Goal: Task Accomplishment & Management: Complete application form

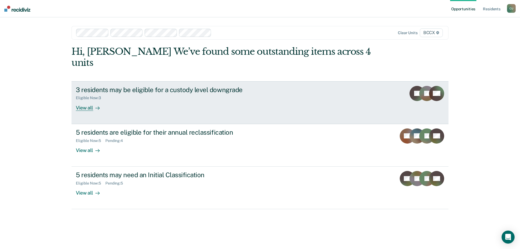
click at [82, 100] on div "View all" at bounding box center [91, 105] width 30 height 11
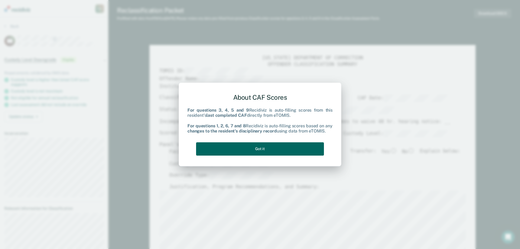
click at [279, 149] on button "Got it" at bounding box center [260, 148] width 128 height 13
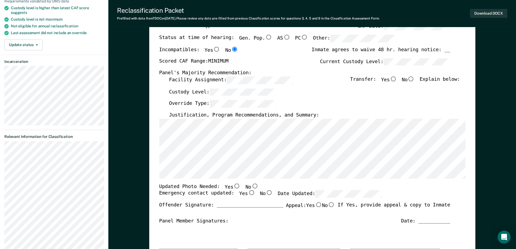
scroll to position [81, 0]
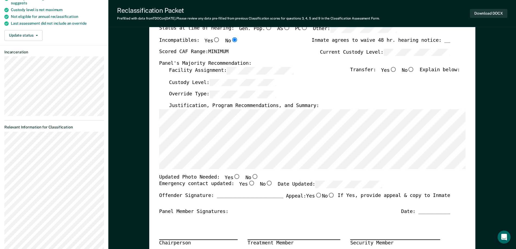
click at [251, 175] on input "No" at bounding box center [254, 176] width 7 height 5
type textarea "x"
radio input "true"
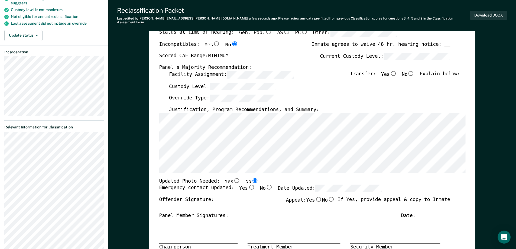
click at [248, 185] on input "Yes" at bounding box center [251, 187] width 7 height 5
type textarea "x"
radio input "true"
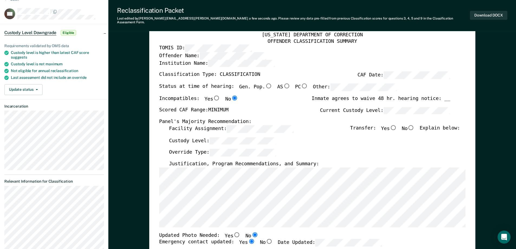
scroll to position [0, 0]
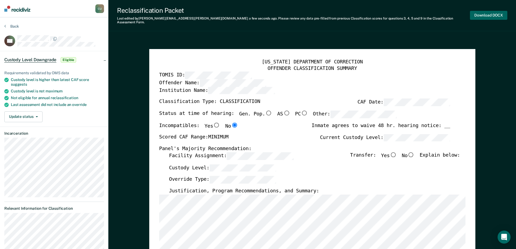
click at [479, 11] on button "Download DOCX" at bounding box center [488, 15] width 37 height 9
type textarea "x"
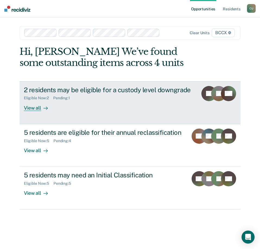
click at [33, 107] on div "View all" at bounding box center [39, 105] width 30 height 11
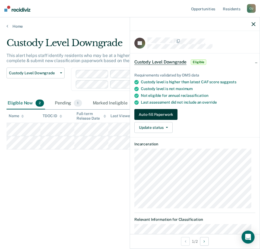
click at [149, 116] on button "Auto-fill Paperwork" at bounding box center [155, 114] width 43 height 11
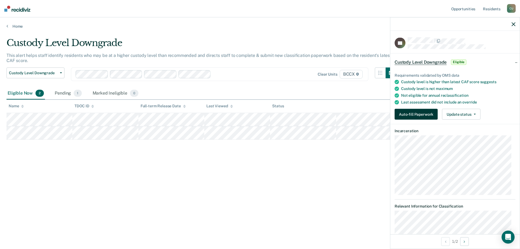
click at [259, 113] on button "Auto-fill Paperwork" at bounding box center [416, 114] width 43 height 11
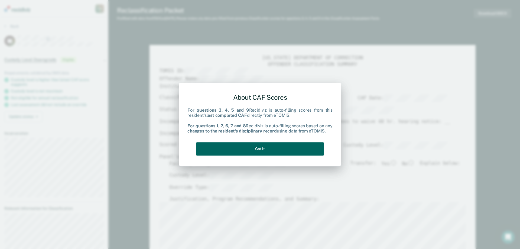
click at [259, 145] on button "Got it" at bounding box center [260, 148] width 128 height 13
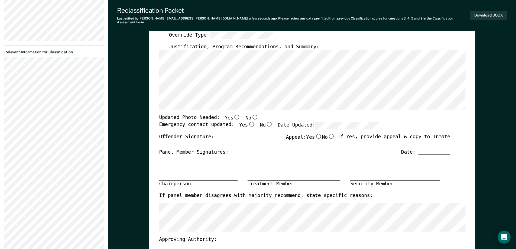
scroll to position [163, 0]
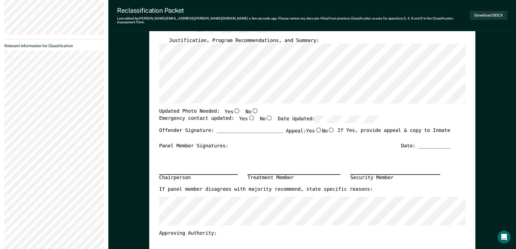
click at [251, 108] on input "No" at bounding box center [254, 110] width 7 height 5
type textarea "x"
radio input "true"
click at [248, 115] on input "Yes" at bounding box center [251, 117] width 7 height 5
type textarea "x"
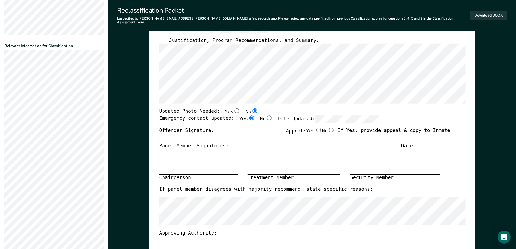
radio input "true"
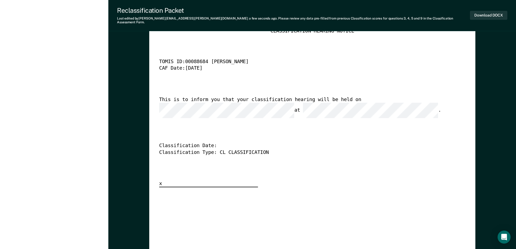
scroll to position [1355, 0]
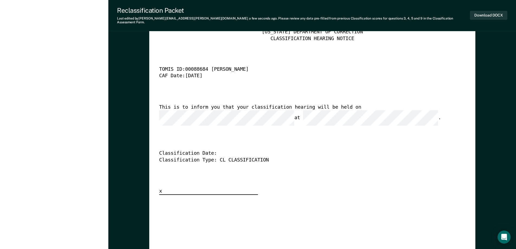
click at [259, 185] on div "TENNESSEE DEPARTMENT OF CORRECTION CLASSIFICATION HEARING NOTICE TOMIS ID: 0008…" at bounding box center [312, 231] width 306 height 405
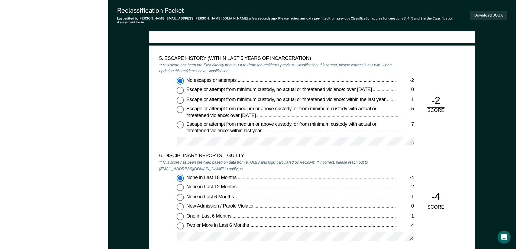
scroll to position [749, 0]
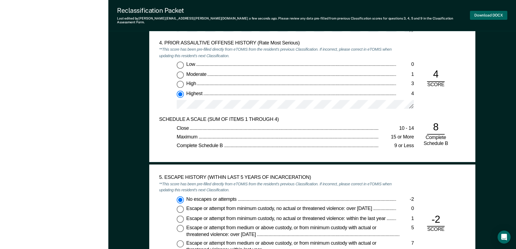
click at [259, 13] on button "Download DOCX" at bounding box center [488, 15] width 37 height 9
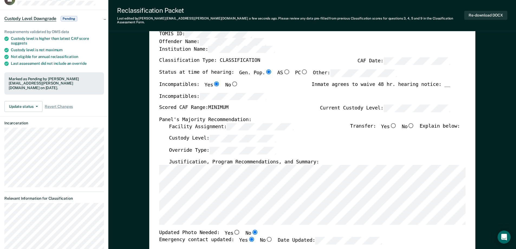
scroll to position [0, 0]
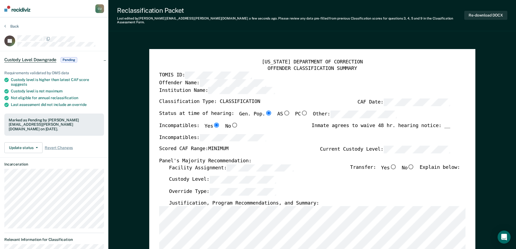
click at [18, 8] on img at bounding box center [17, 9] width 26 height 6
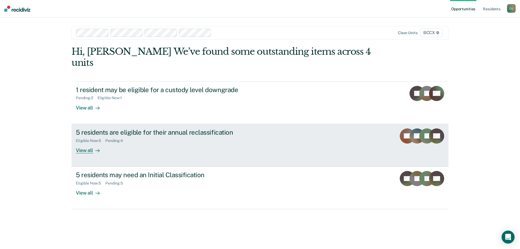
click at [80, 143] on div "View all" at bounding box center [91, 148] width 30 height 11
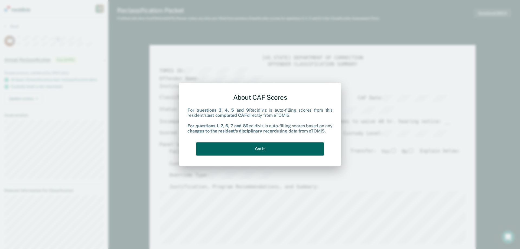
click at [252, 148] on button "Got it" at bounding box center [260, 148] width 128 height 13
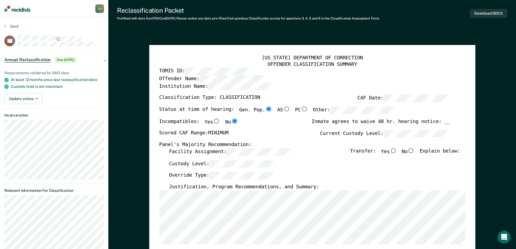
type textarea "x"
radio input "false"
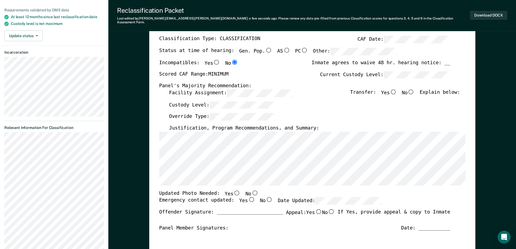
scroll to position [81, 0]
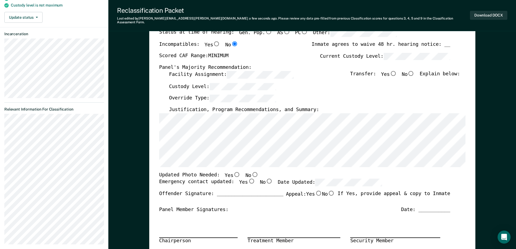
click at [251, 172] on input "No" at bounding box center [254, 174] width 7 height 5
type textarea "x"
radio input "true"
click at [248, 179] on input "Yes" at bounding box center [251, 181] width 7 height 5
type textarea "x"
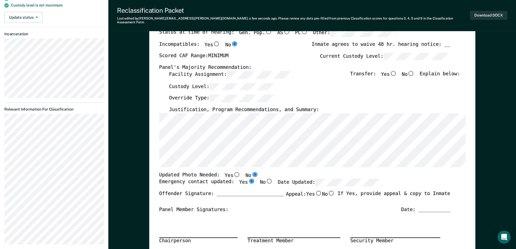
radio input "true"
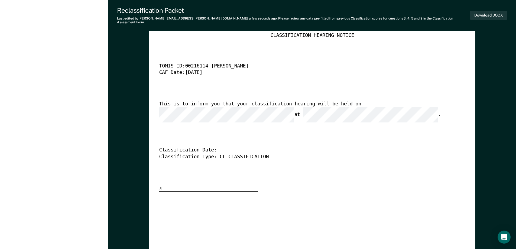
scroll to position [1382, 0]
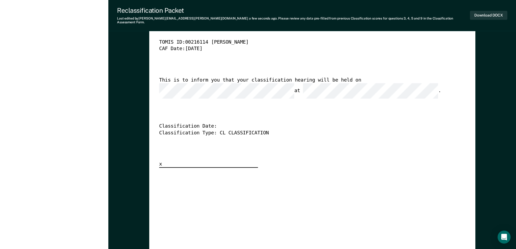
click at [186, 150] on div "TENNESSEE DEPARTMENT OF CORRECTION CLASSIFICATION HEARING NOTICE TOMIS ID: 0021…" at bounding box center [312, 85] width 306 height 166
click at [180, 130] on div "Classification Type: CL CLASSIFICATION" at bounding box center [304, 133] width 291 height 7
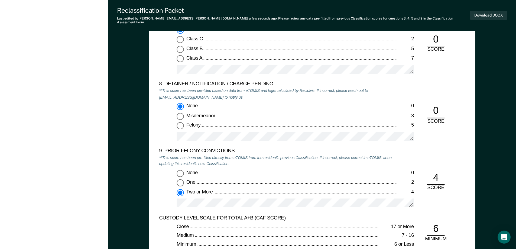
scroll to position [1111, 0]
click at [259, 14] on button "Download DOCX" at bounding box center [488, 15] width 37 height 9
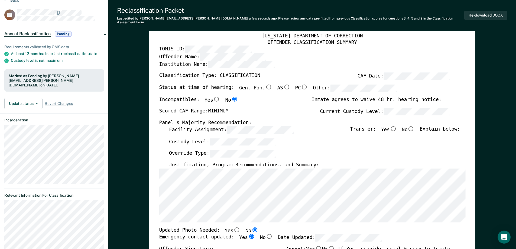
scroll to position [0, 0]
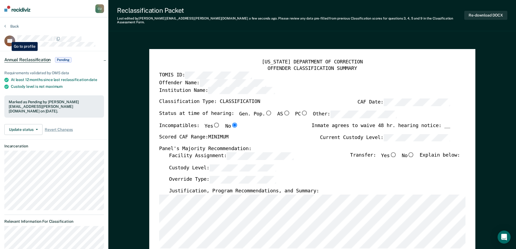
click at [8, 38] on rect at bounding box center [9, 40] width 11 height 11
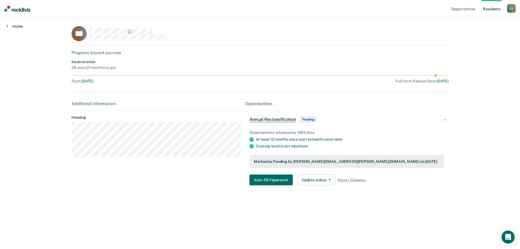
click at [10, 26] on link "Home" at bounding box center [15, 26] width 16 height 5
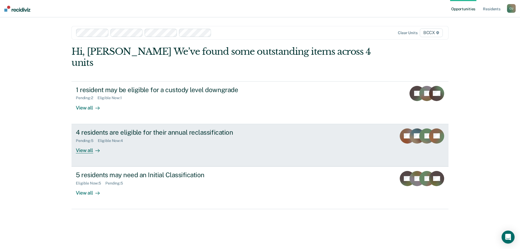
click at [88, 143] on div "View all" at bounding box center [91, 148] width 30 height 11
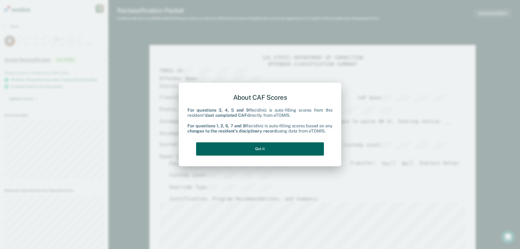
click at [250, 151] on button "Got it" at bounding box center [260, 148] width 128 height 13
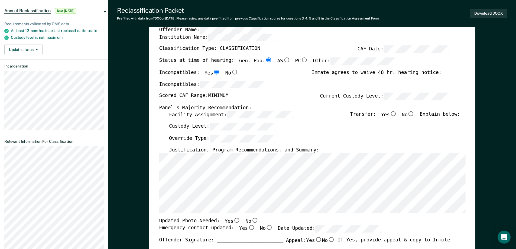
scroll to position [54, 0]
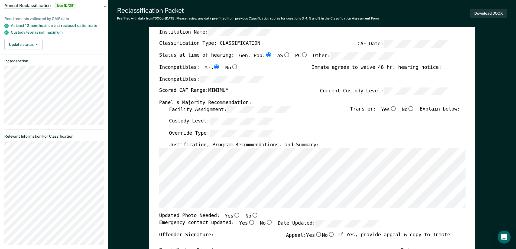
click at [251, 216] on input "No" at bounding box center [254, 215] width 7 height 5
type textarea "x"
radio input "true"
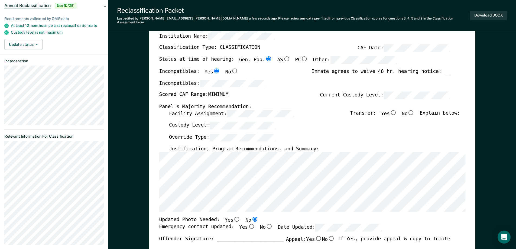
click at [248, 224] on input "Yes" at bounding box center [251, 226] width 7 height 5
type textarea "x"
radio input "true"
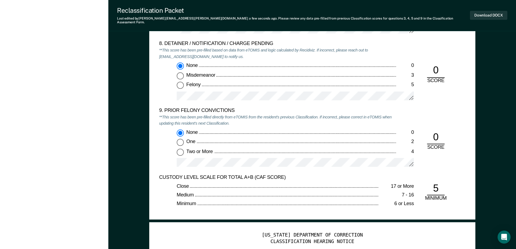
scroll to position [1140, 0]
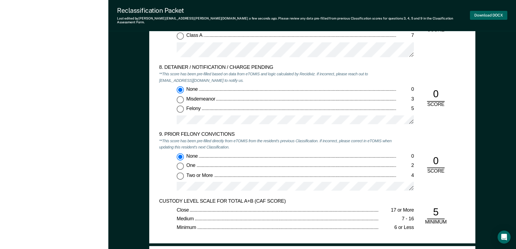
click at [259, 14] on button "Download DOCX" at bounding box center [488, 15] width 37 height 9
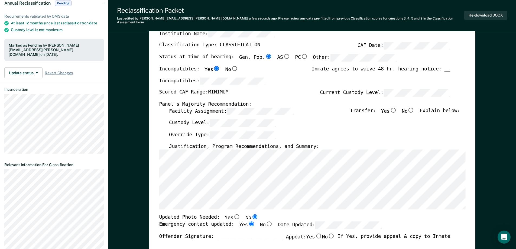
scroll to position [0, 0]
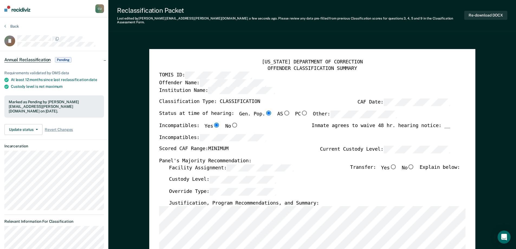
click at [12, 8] on img at bounding box center [17, 9] width 26 height 6
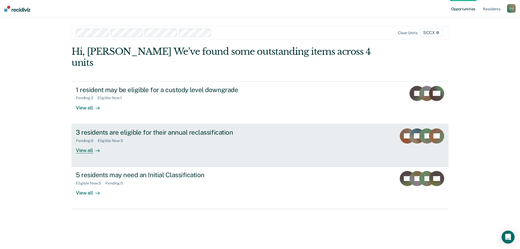
click at [83, 143] on div "View all" at bounding box center [91, 148] width 30 height 11
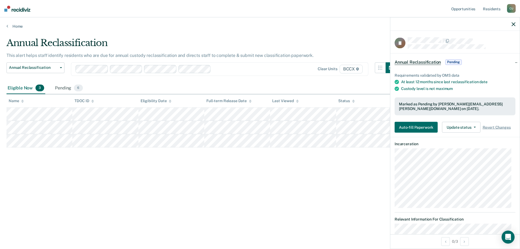
click at [251, 178] on div "Annual Reclassification This alert helps staff identify residents who are due f…" at bounding box center [260, 122] width 507 height 171
click at [259, 24] on icon "button" at bounding box center [514, 24] width 4 height 4
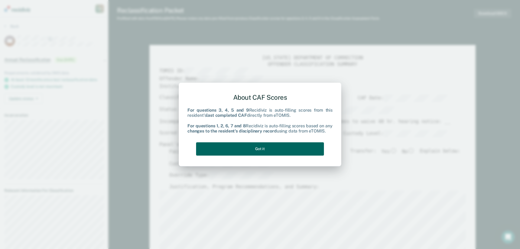
click at [259, 148] on button "Got it" at bounding box center [260, 148] width 128 height 13
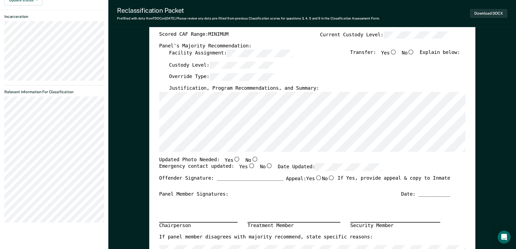
scroll to position [108, 0]
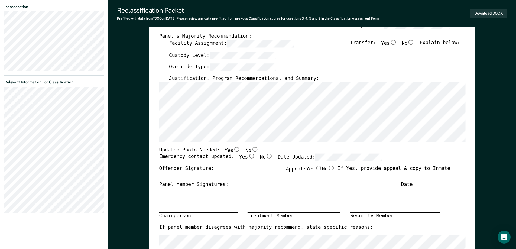
click at [251, 149] on input "No" at bounding box center [254, 149] width 7 height 5
type textarea "x"
radio input "true"
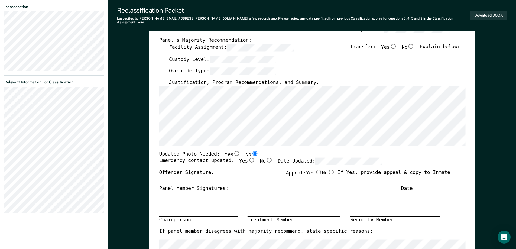
click at [248, 158] on input "Yes" at bounding box center [251, 160] width 7 height 5
type textarea "x"
radio input "true"
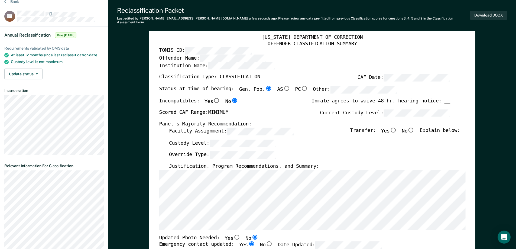
scroll to position [0, 0]
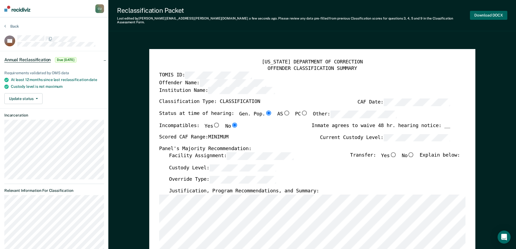
click at [259, 12] on button "Download DOCX" at bounding box center [488, 15] width 37 height 9
type textarea "x"
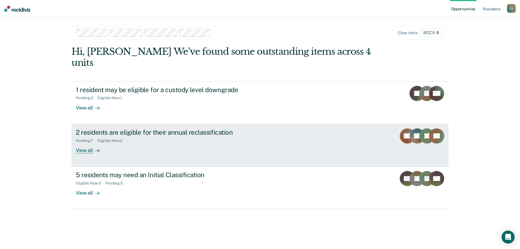
click at [81, 143] on div "View all" at bounding box center [91, 148] width 30 height 11
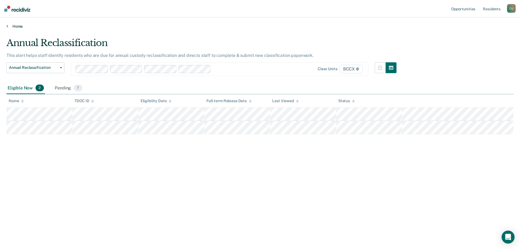
click at [11, 24] on link "Home" at bounding box center [260, 26] width 507 height 5
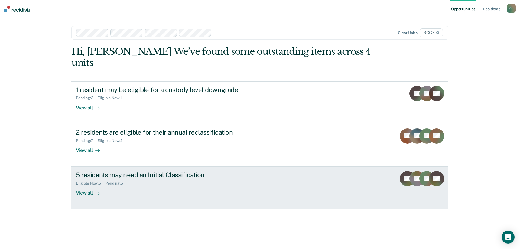
click at [82, 186] on div "View all" at bounding box center [91, 191] width 30 height 11
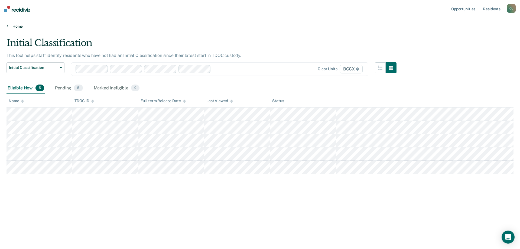
click at [7, 27] on icon at bounding box center [8, 26] width 2 height 4
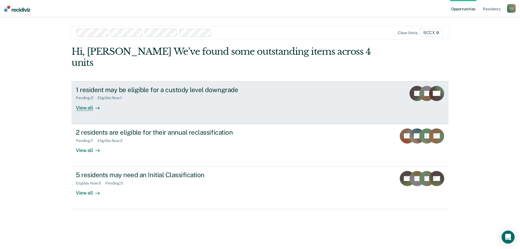
click at [84, 100] on div "View all" at bounding box center [91, 105] width 30 height 11
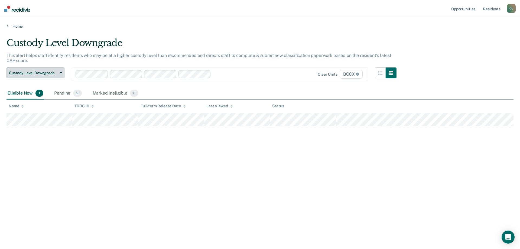
click at [59, 74] on button "Custody Level Downgrade" at bounding box center [36, 72] width 58 height 11
click at [7, 25] on icon at bounding box center [8, 26] width 2 height 4
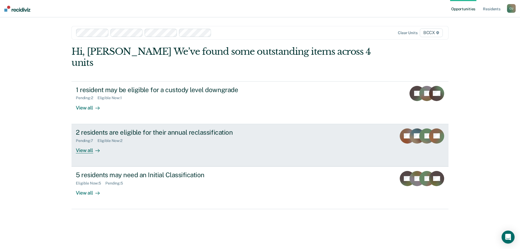
click at [83, 143] on div "View all" at bounding box center [91, 148] width 30 height 11
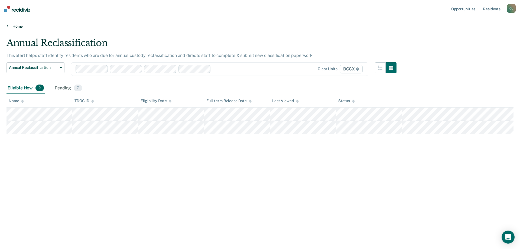
click at [7, 26] on icon at bounding box center [8, 26] width 2 height 4
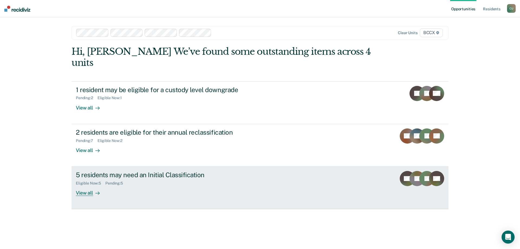
click at [80, 186] on div "View all" at bounding box center [91, 191] width 30 height 11
